Goal: Information Seeking & Learning: Learn about a topic

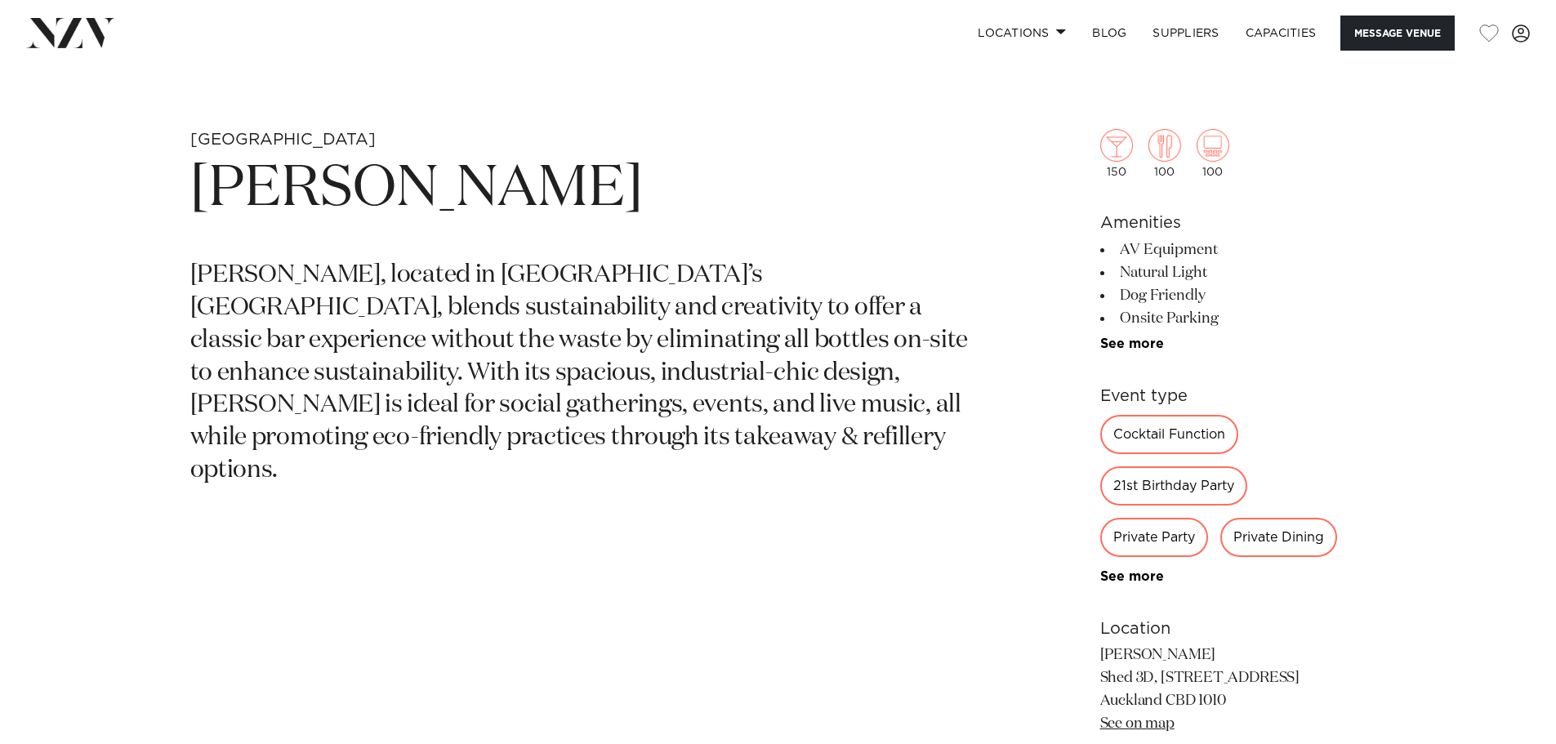
scroll to position [735, 0]
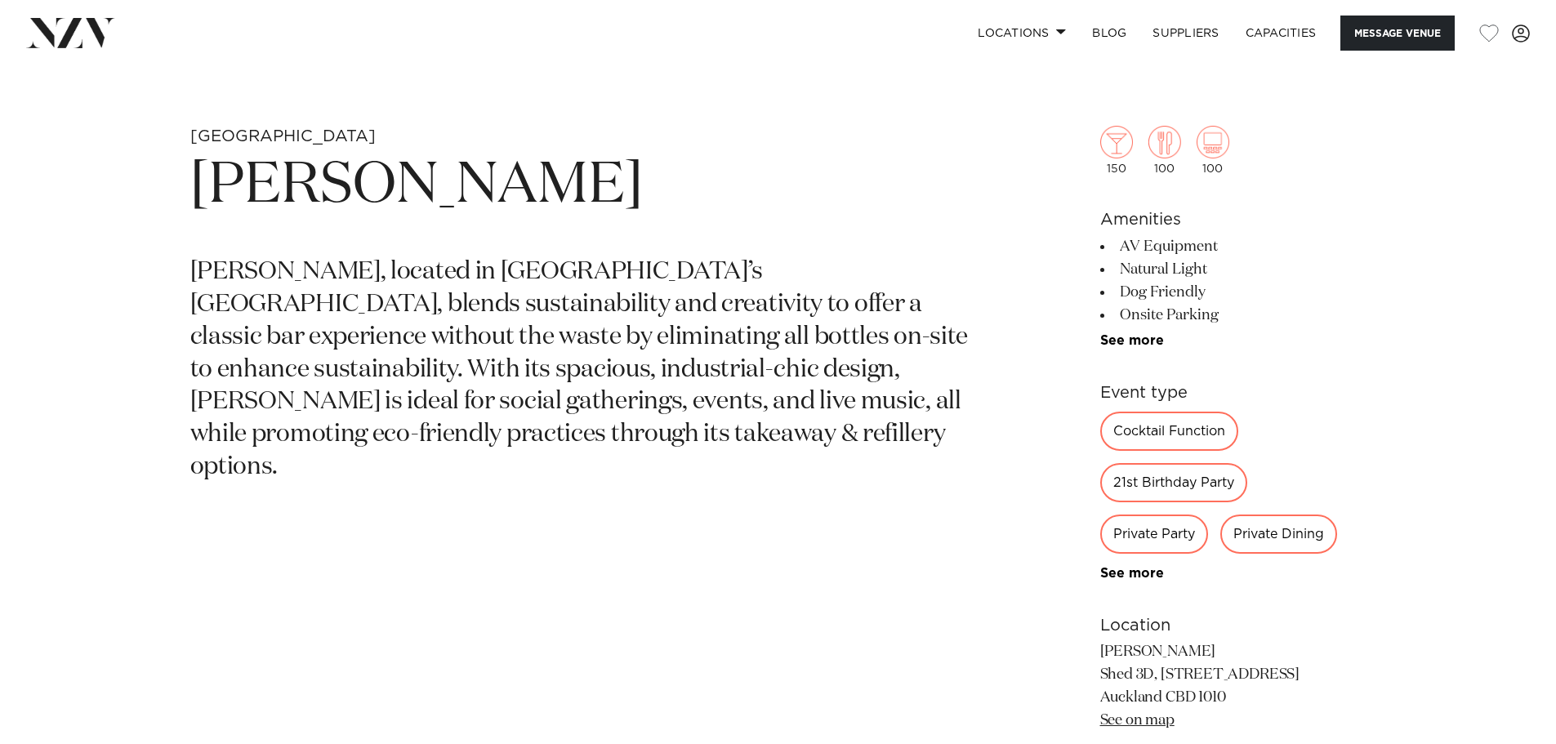
drag, startPoint x: 1187, startPoint y: 292, endPoint x: 1228, endPoint y: 292, distance: 41.6
click at [1228, 292] on li "Dog Friendly" at bounding box center [1233, 292] width 266 height 23
drag, startPoint x: 1120, startPoint y: 241, endPoint x: 1231, endPoint y: 245, distance: 112.0
click at [1231, 245] on li "AV Equipment" at bounding box center [1233, 246] width 266 height 23
click at [1250, 263] on li "Natural Light" at bounding box center [1233, 269] width 266 height 23
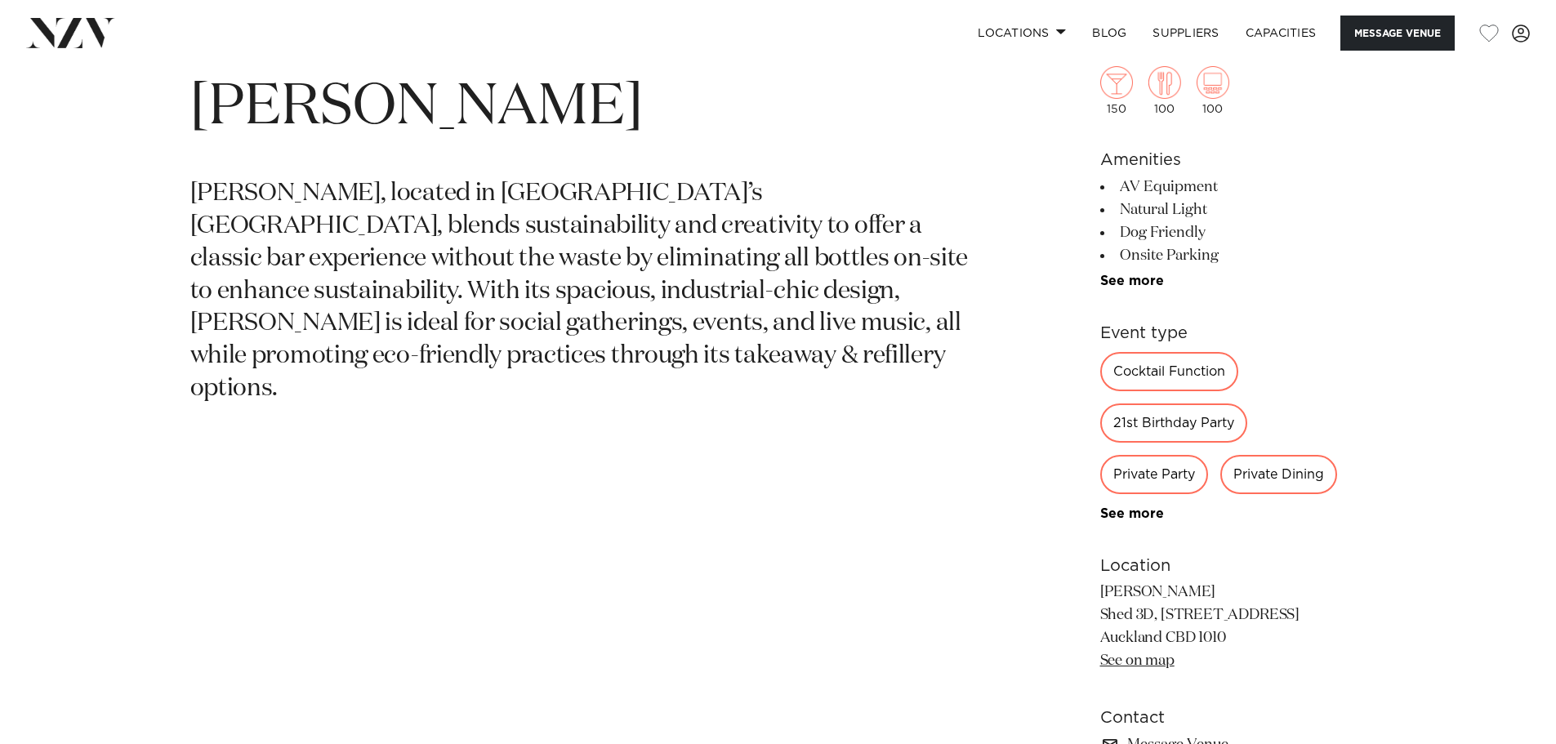
scroll to position [980, 0]
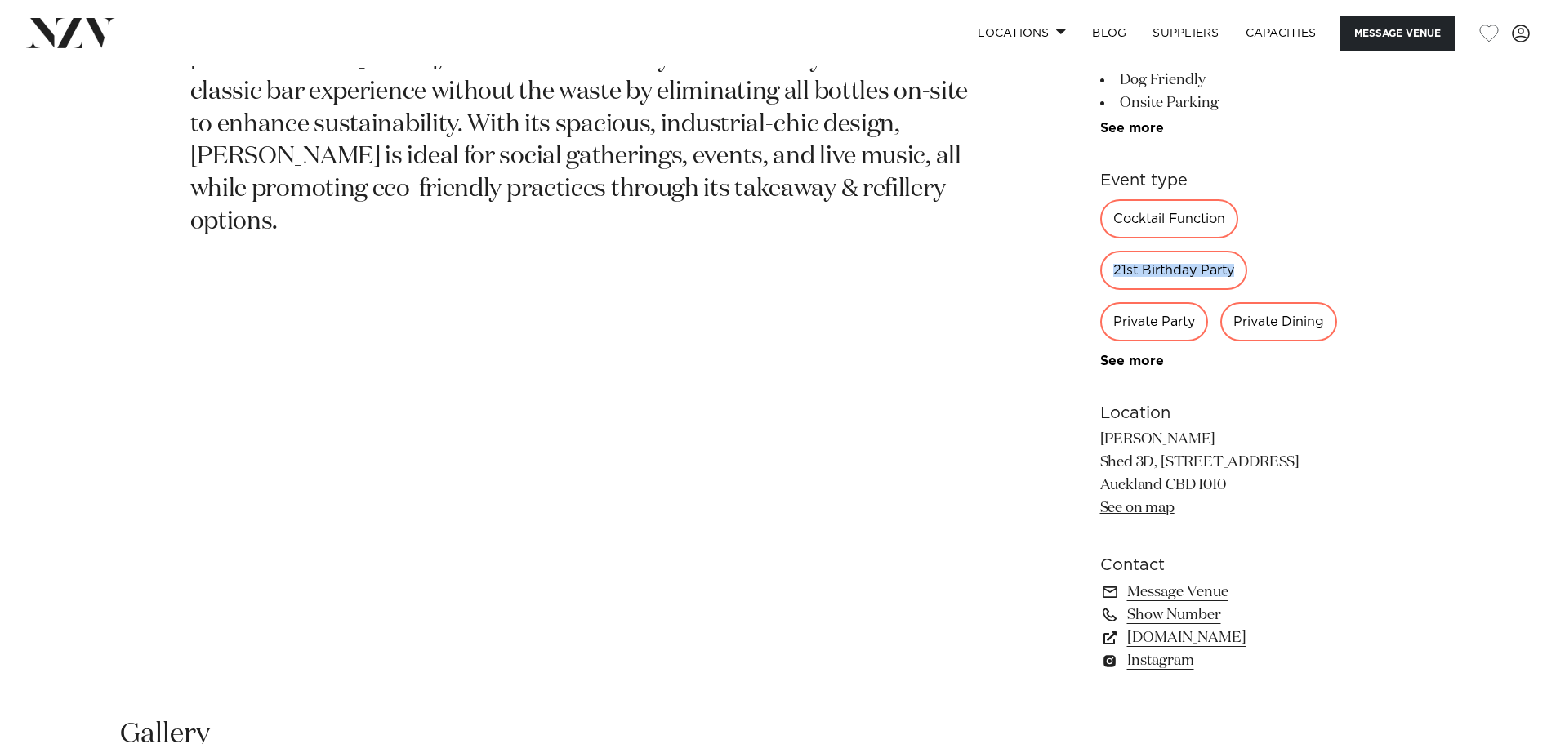
drag, startPoint x: 1114, startPoint y: 267, endPoint x: 1348, endPoint y: 269, distance: 234.4
click at [1319, 266] on div "Cocktail Function 21st Birthday Party Private Party Private Dining Special Occa…" at bounding box center [1233, 283] width 266 height 169
click at [1272, 318] on div "Private Dining" at bounding box center [1278, 321] width 117 height 39
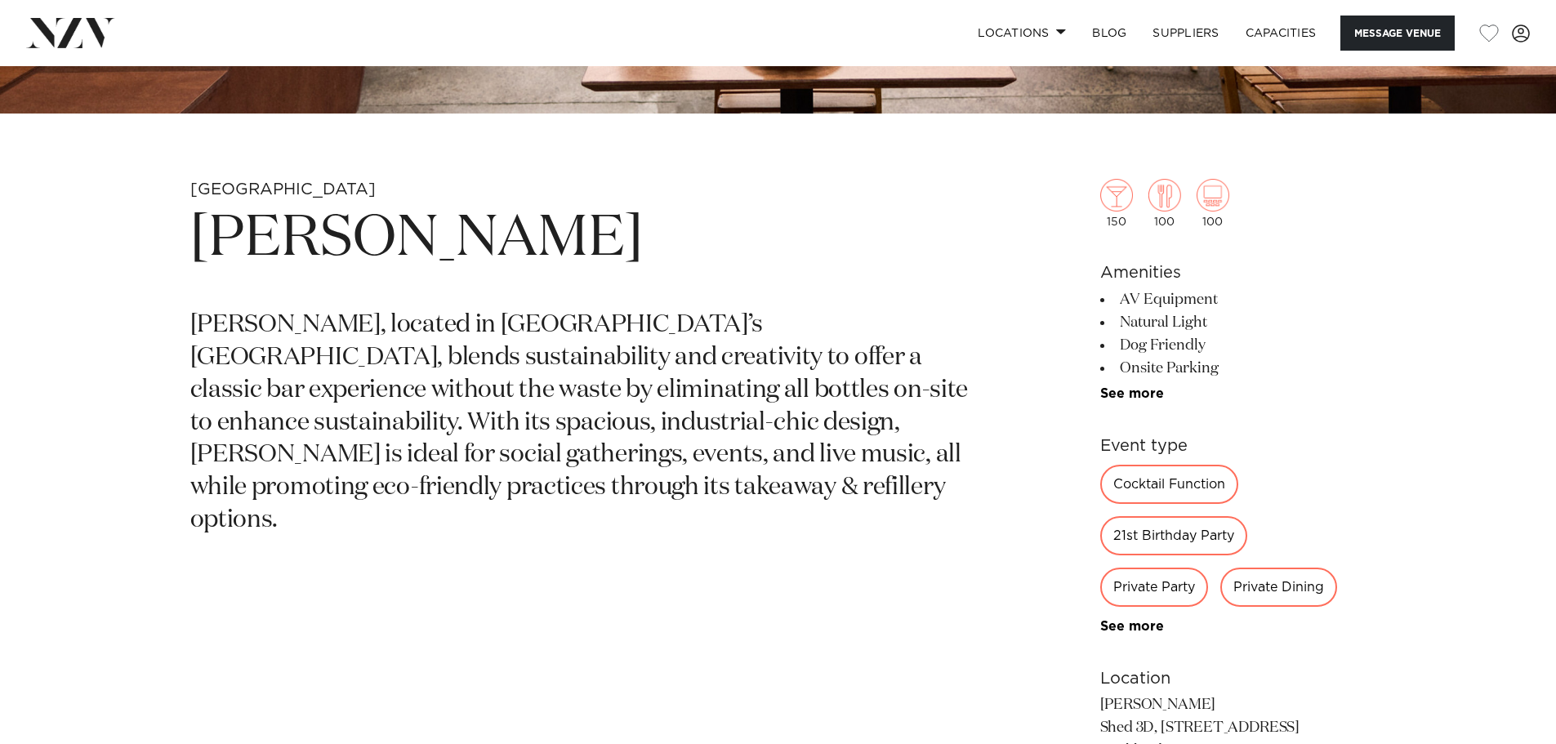
scroll to position [572, 0]
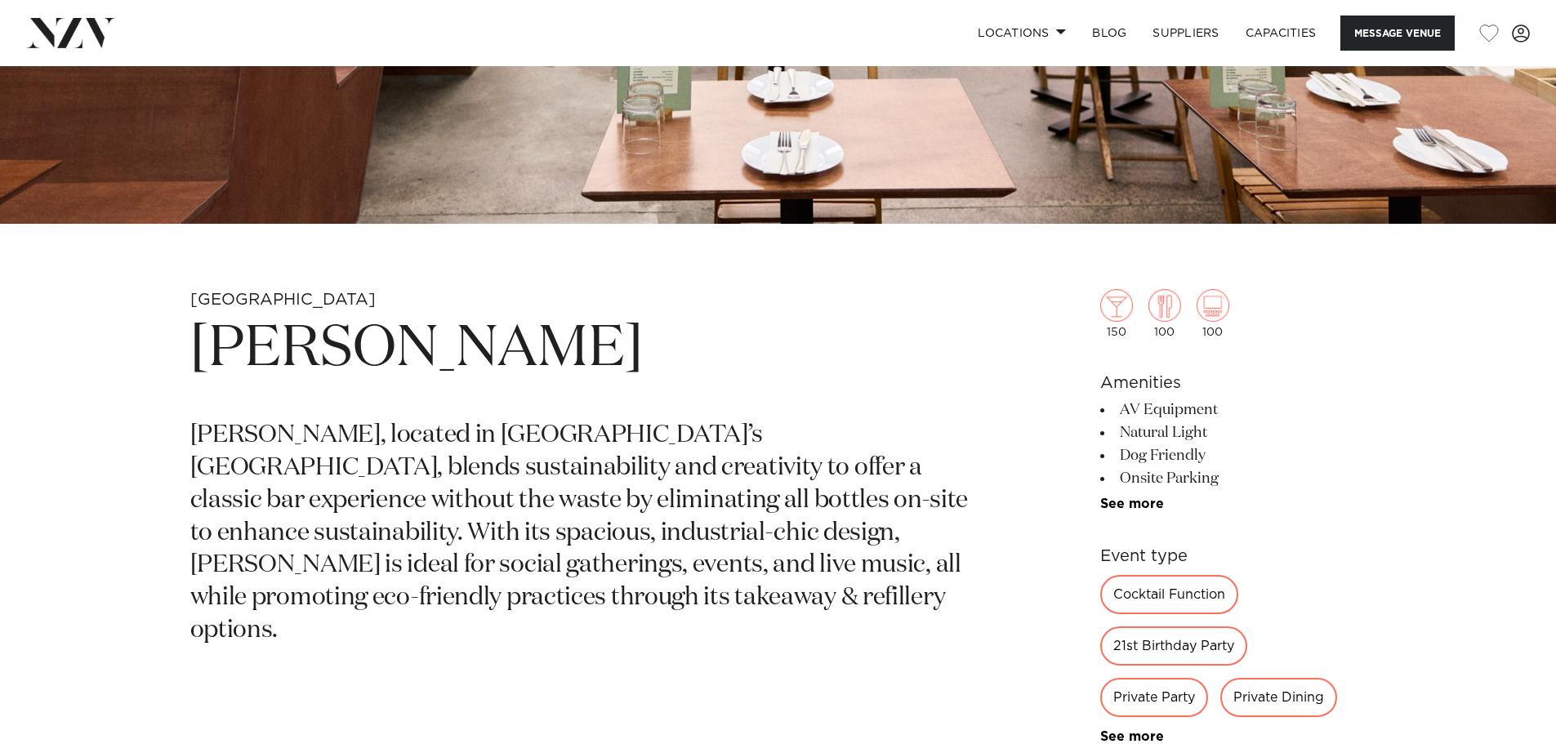
drag, startPoint x: 1138, startPoint y: 407, endPoint x: 1199, endPoint y: 411, distance: 60.6
click at [1199, 411] on li "AV Equipment" at bounding box center [1233, 410] width 266 height 23
click at [1235, 432] on li "Natural Light" at bounding box center [1233, 432] width 266 height 23
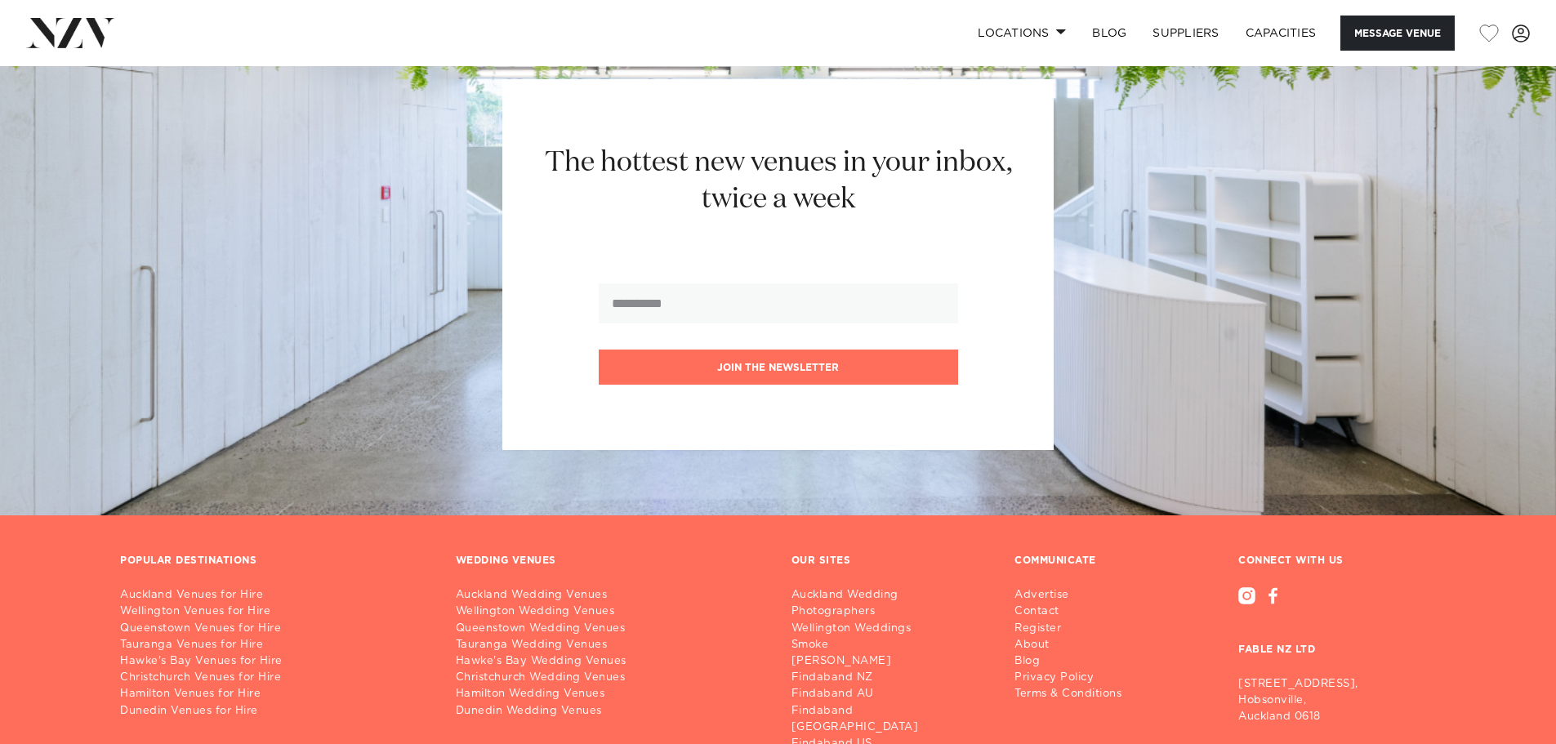
scroll to position [2449, 0]
